Goal: Task Accomplishment & Management: Manage account settings

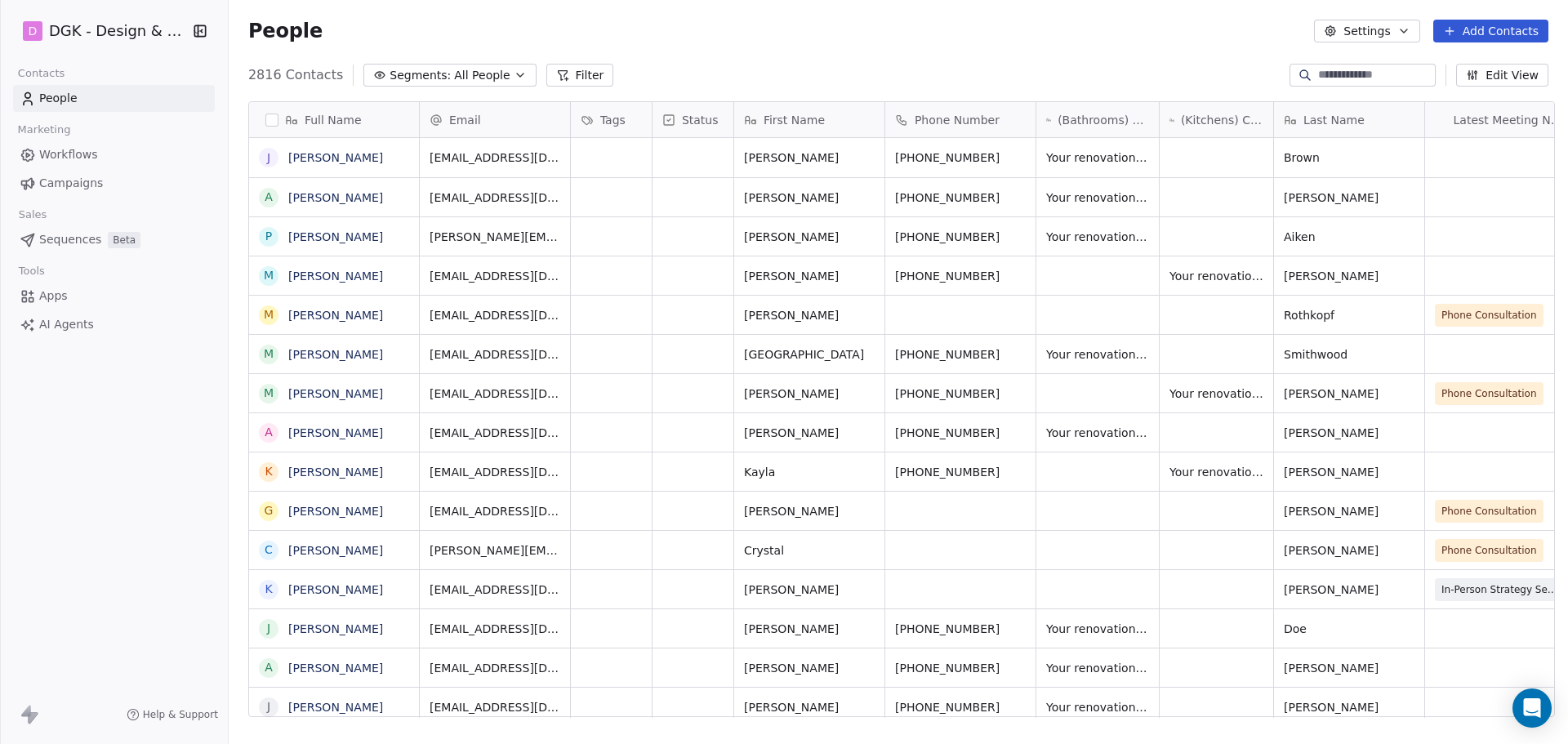
scroll to position [642, 1334]
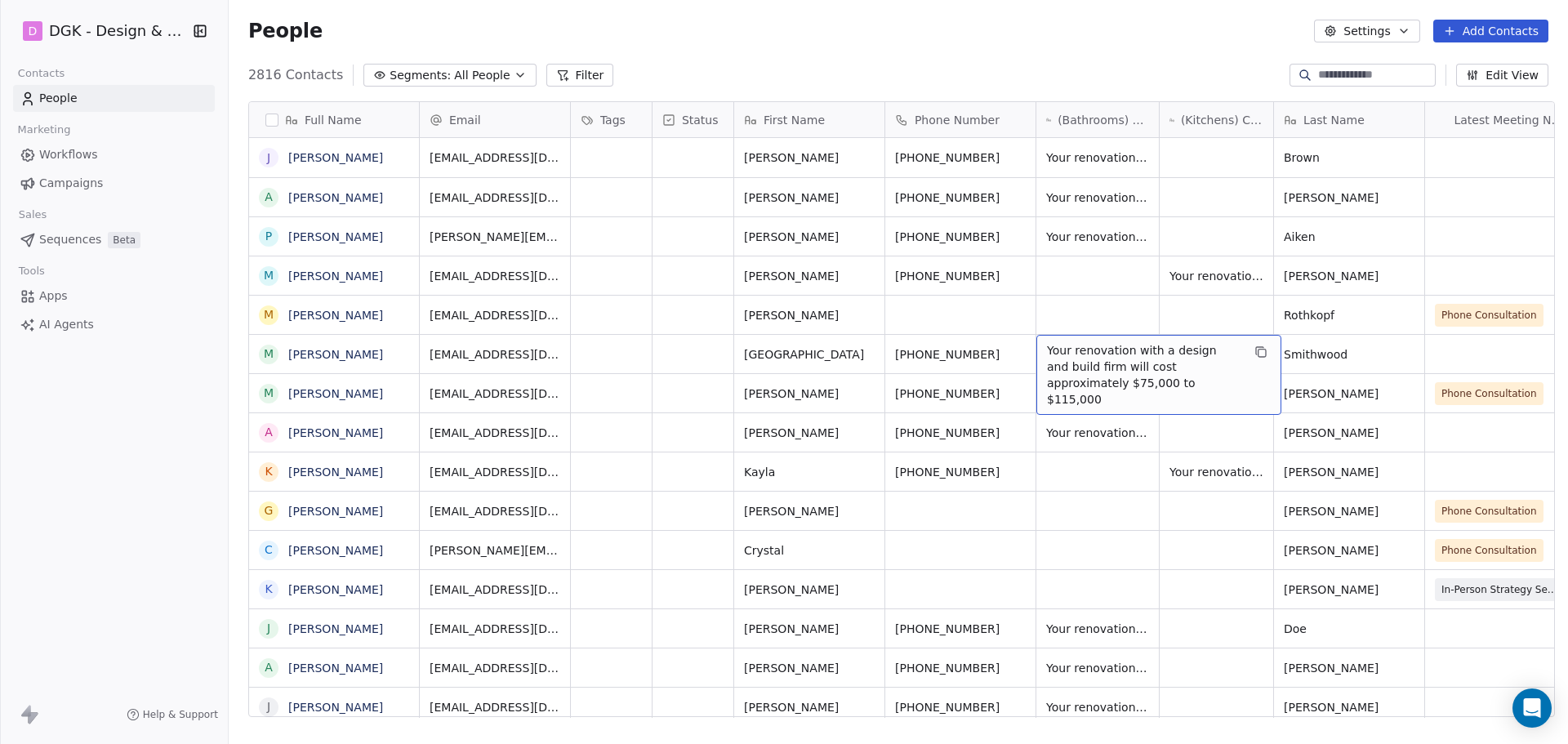
click at [1089, 21] on div "People Settings Add Contacts" at bounding box center [898, 30] width 1301 height 23
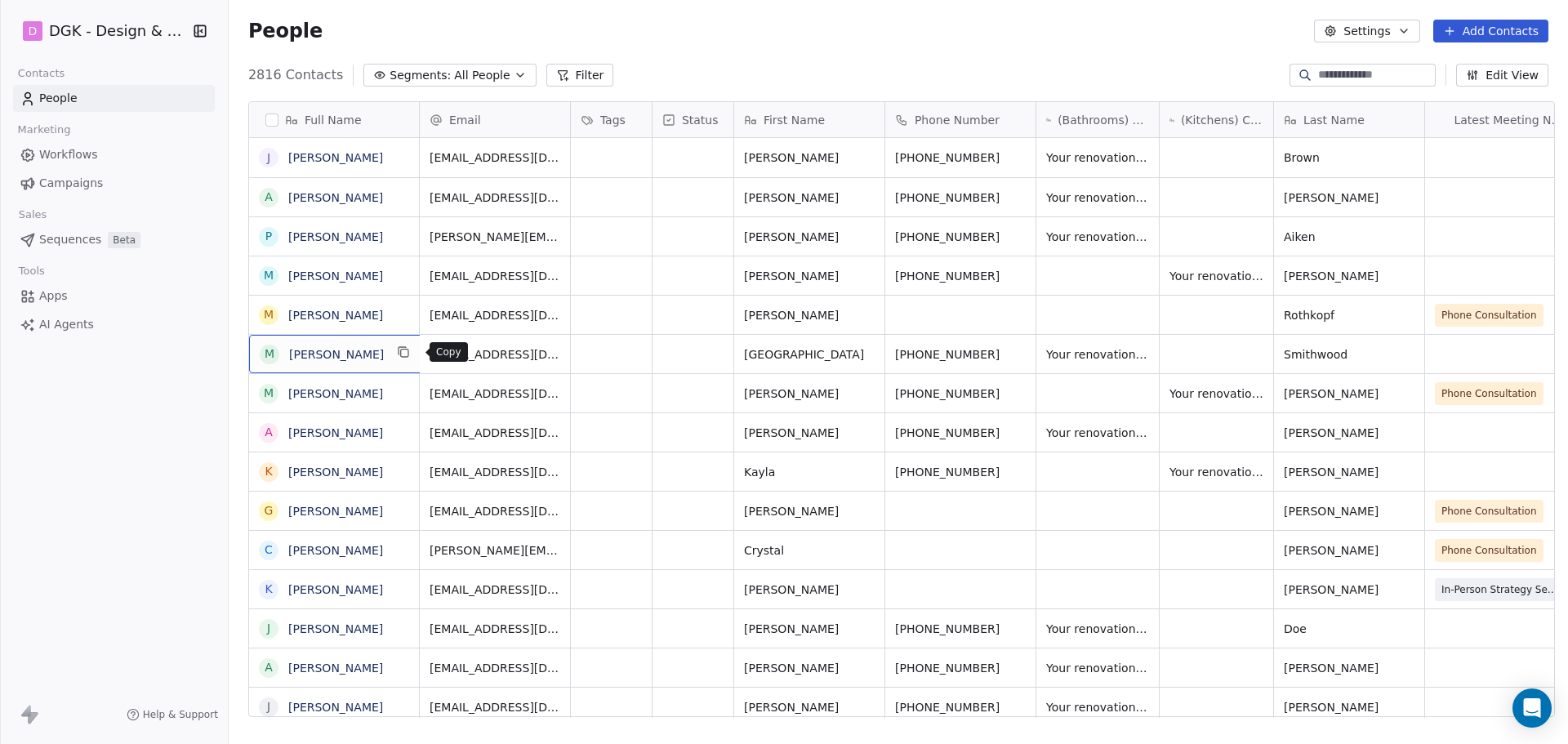
click at [408, 356] on icon "grid" at bounding box center [404, 353] width 8 height 8
click at [638, 353] on icon "grid" at bounding box center [645, 352] width 13 height 13
click at [1017, 350] on icon "grid" at bounding box center [1021, 353] width 8 height 8
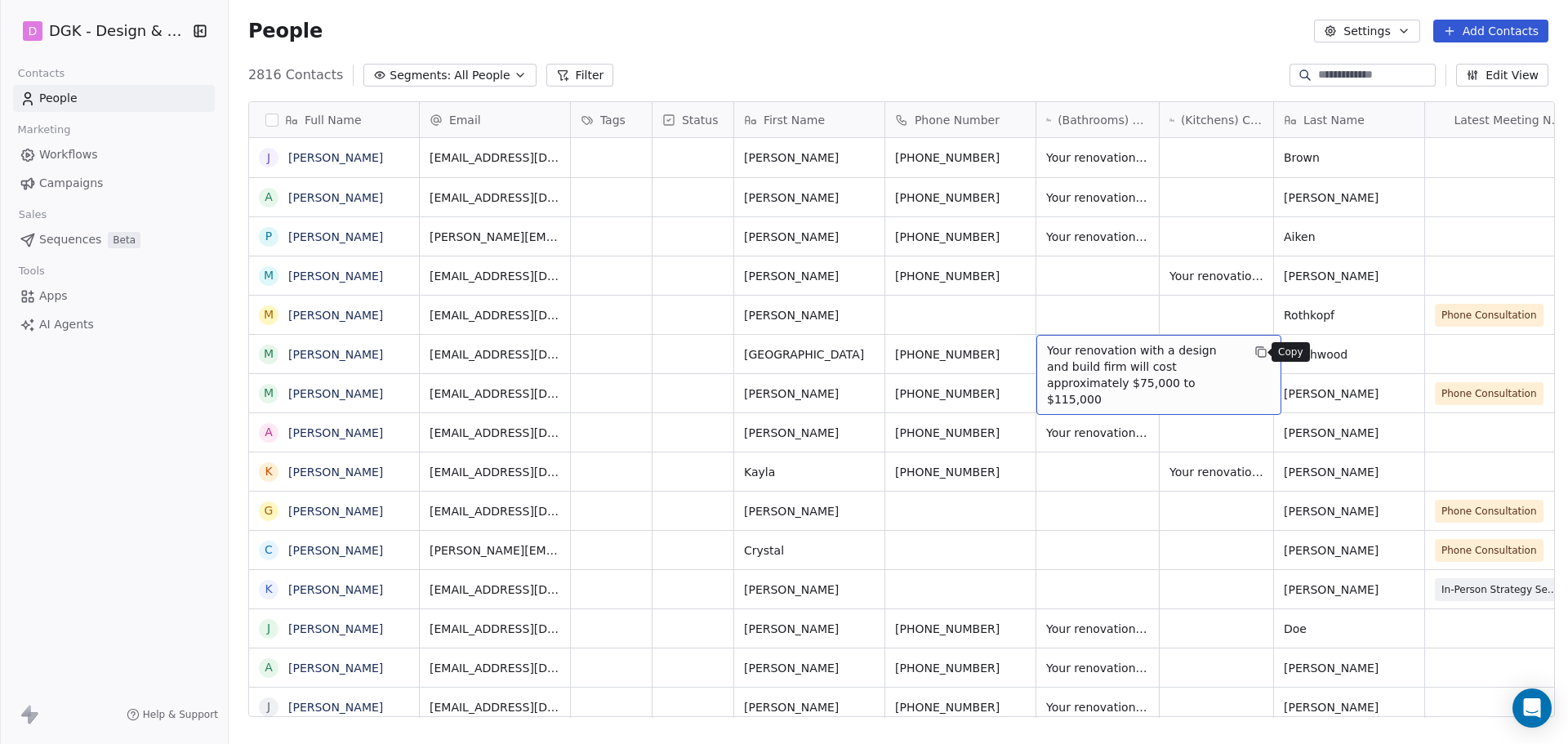
click at [1255, 348] on icon "grid" at bounding box center [1261, 352] width 13 height 13
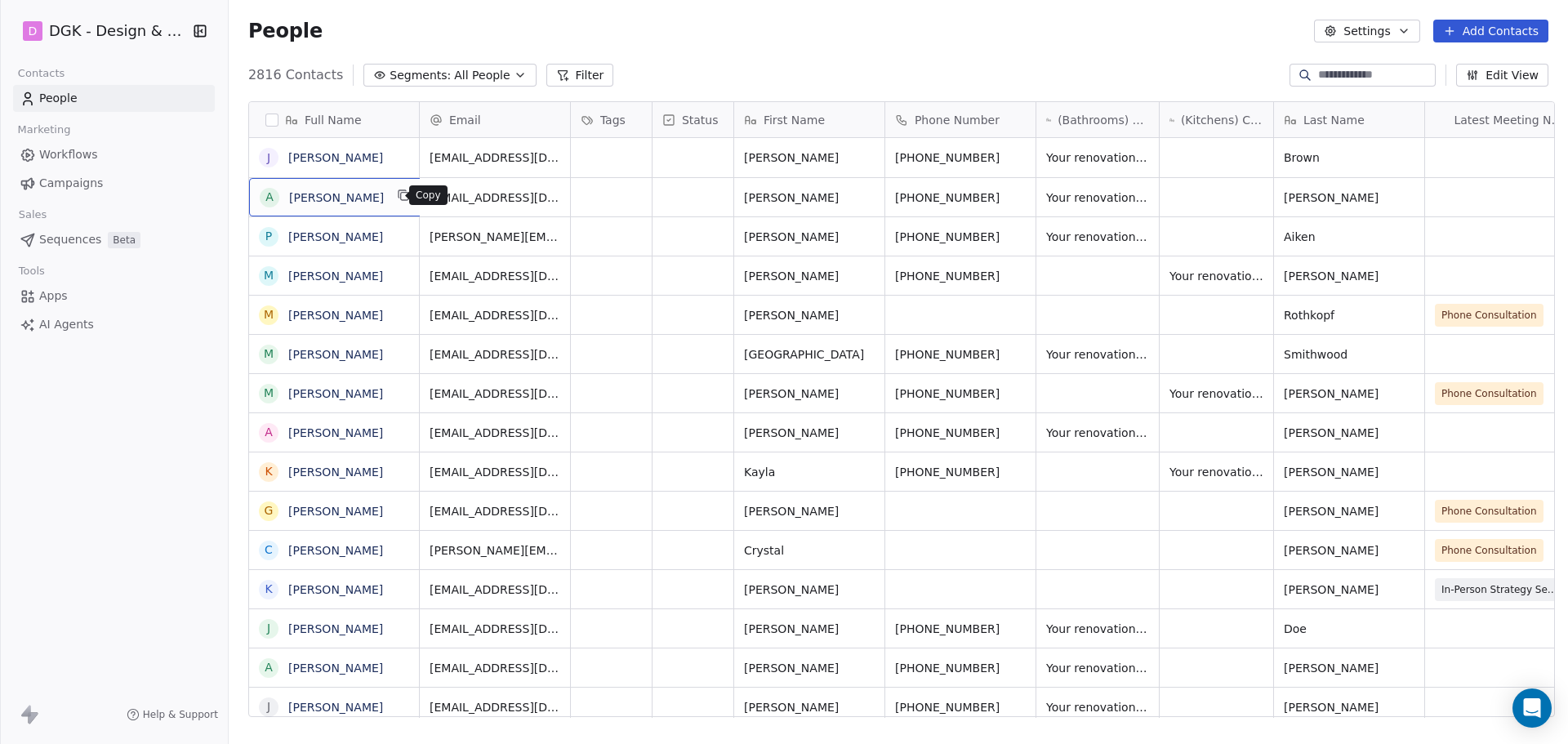
click at [397, 201] on icon "grid" at bounding box center [403, 195] width 13 height 13
click at [638, 200] on icon "grid" at bounding box center [645, 195] width 13 height 13
click at [1017, 198] on icon "grid" at bounding box center [1021, 196] width 8 height 8
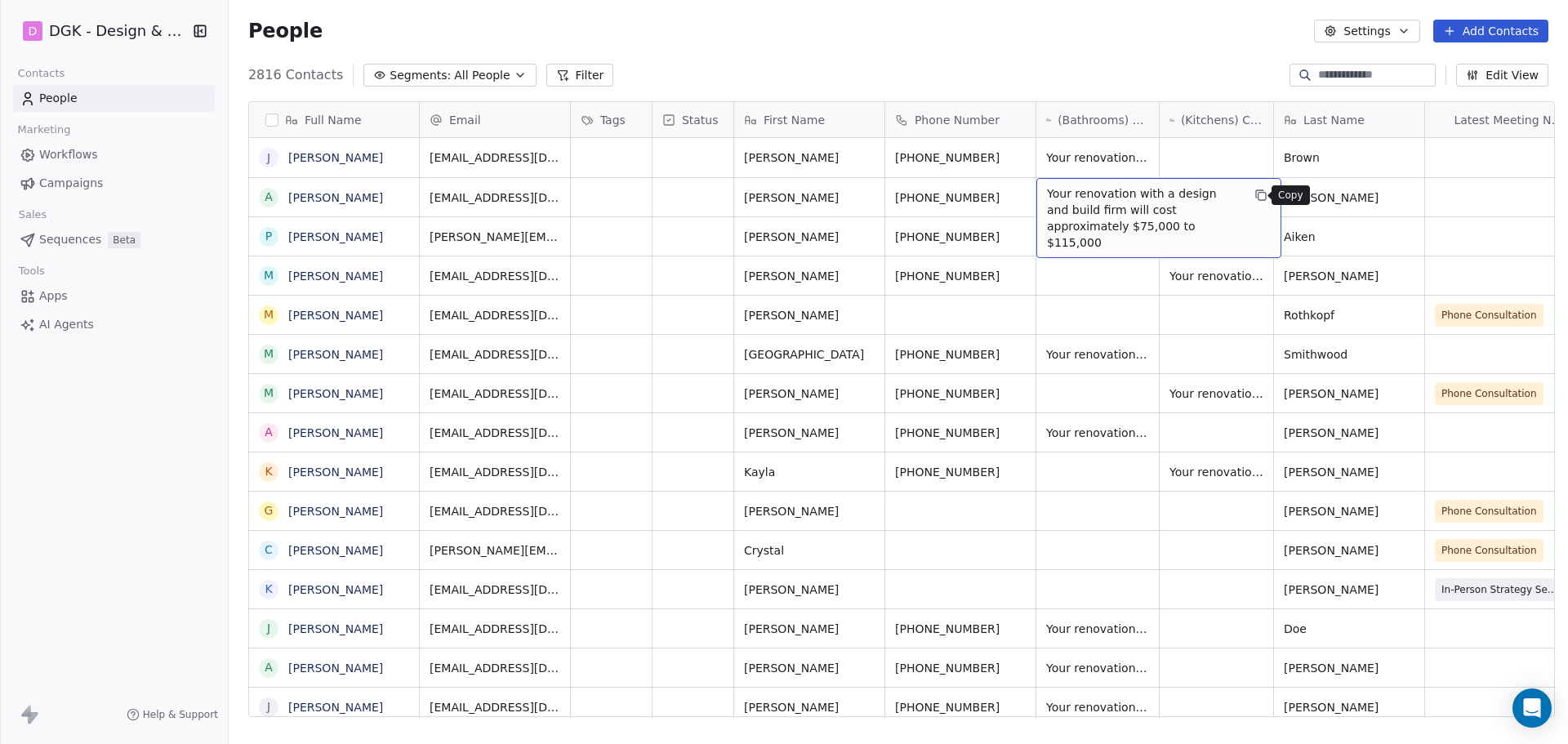
click at [1259, 195] on icon "grid" at bounding box center [1262, 196] width 8 height 8
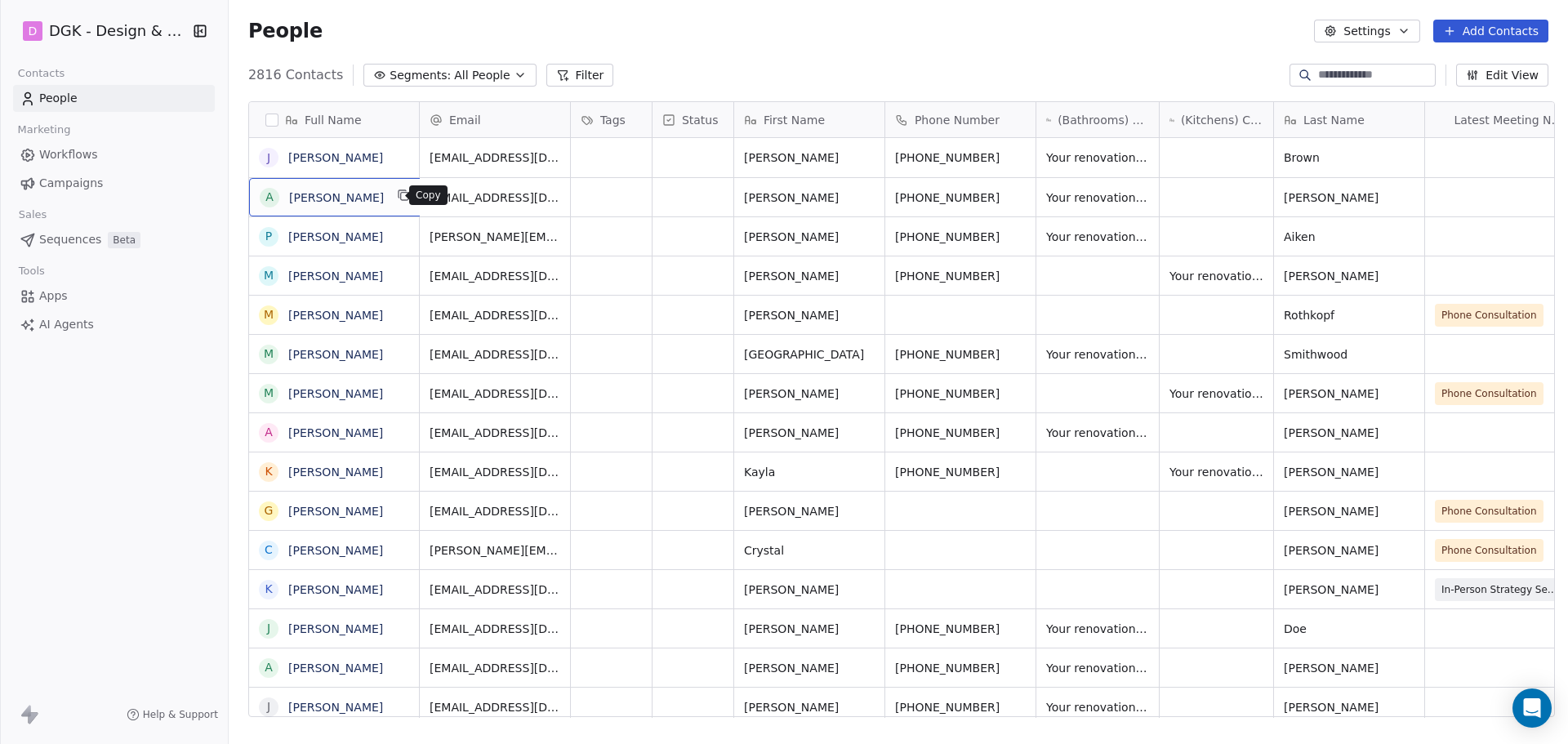
click at [397, 195] on icon "grid" at bounding box center [403, 195] width 13 height 13
click at [642, 198] on icon "grid" at bounding box center [646, 196] width 8 height 8
click at [1013, 192] on icon "grid" at bounding box center [1020, 195] width 13 height 13
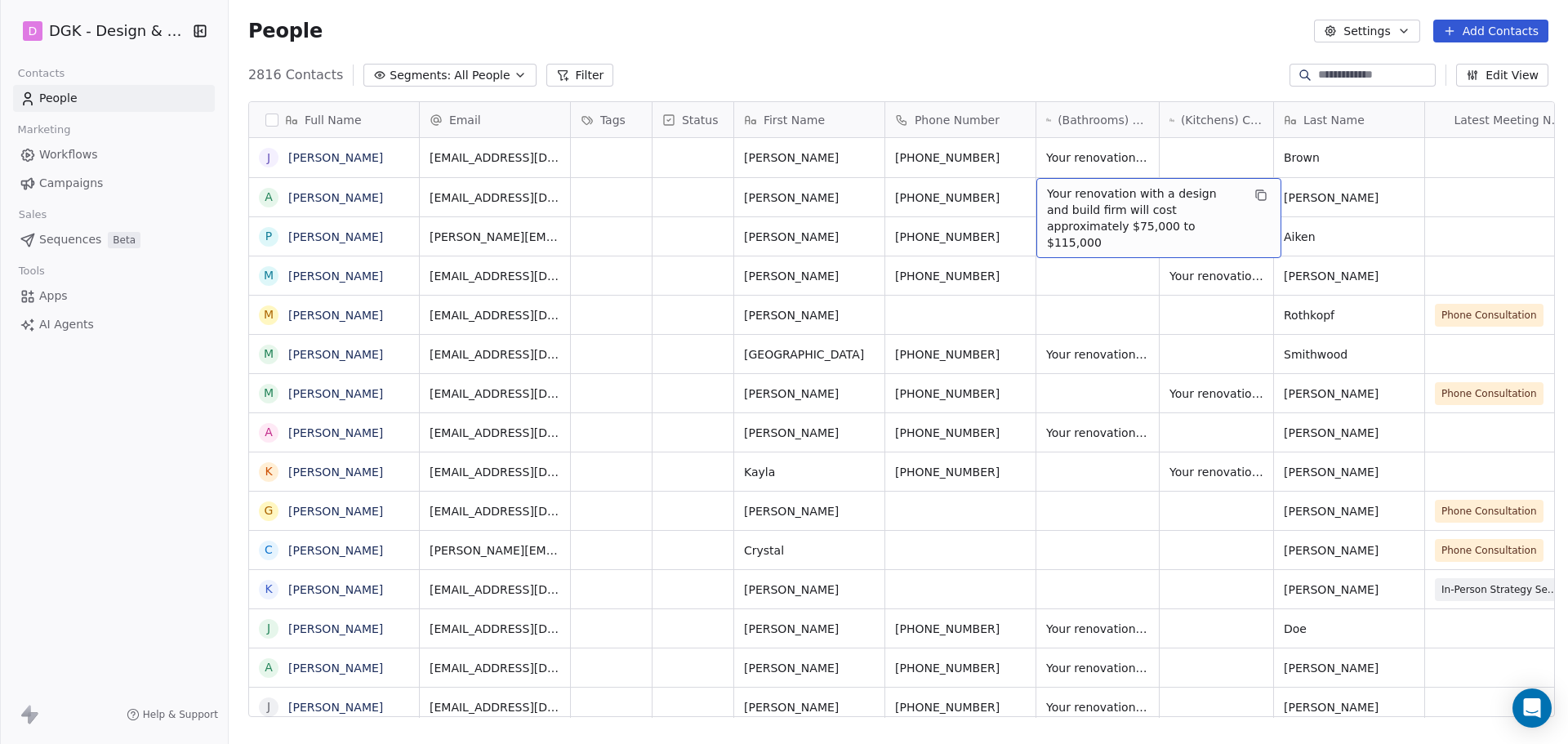
click at [954, 44] on div "People Settings Add Contacts" at bounding box center [899, 31] width 1340 height 62
